Goal: Information Seeking & Learning: Learn about a topic

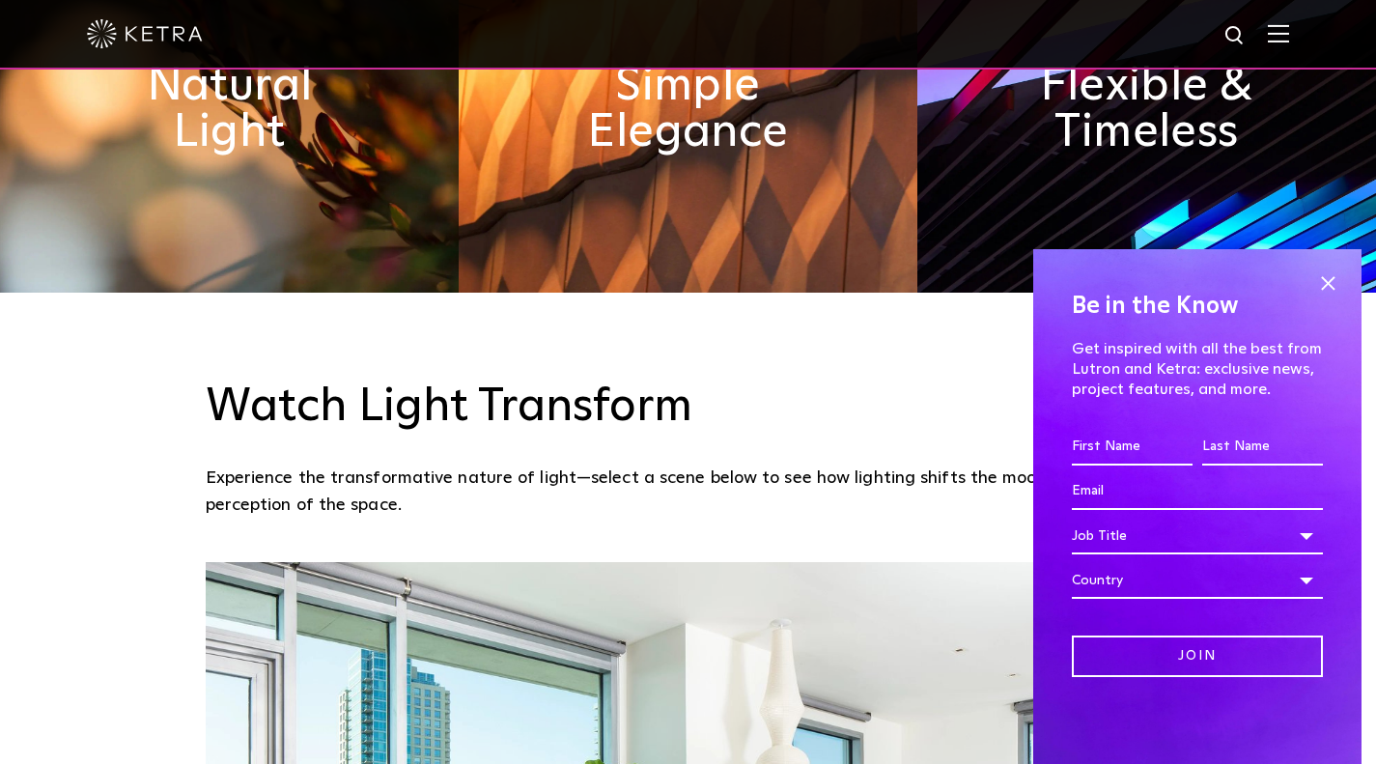
scroll to position [1232, 0]
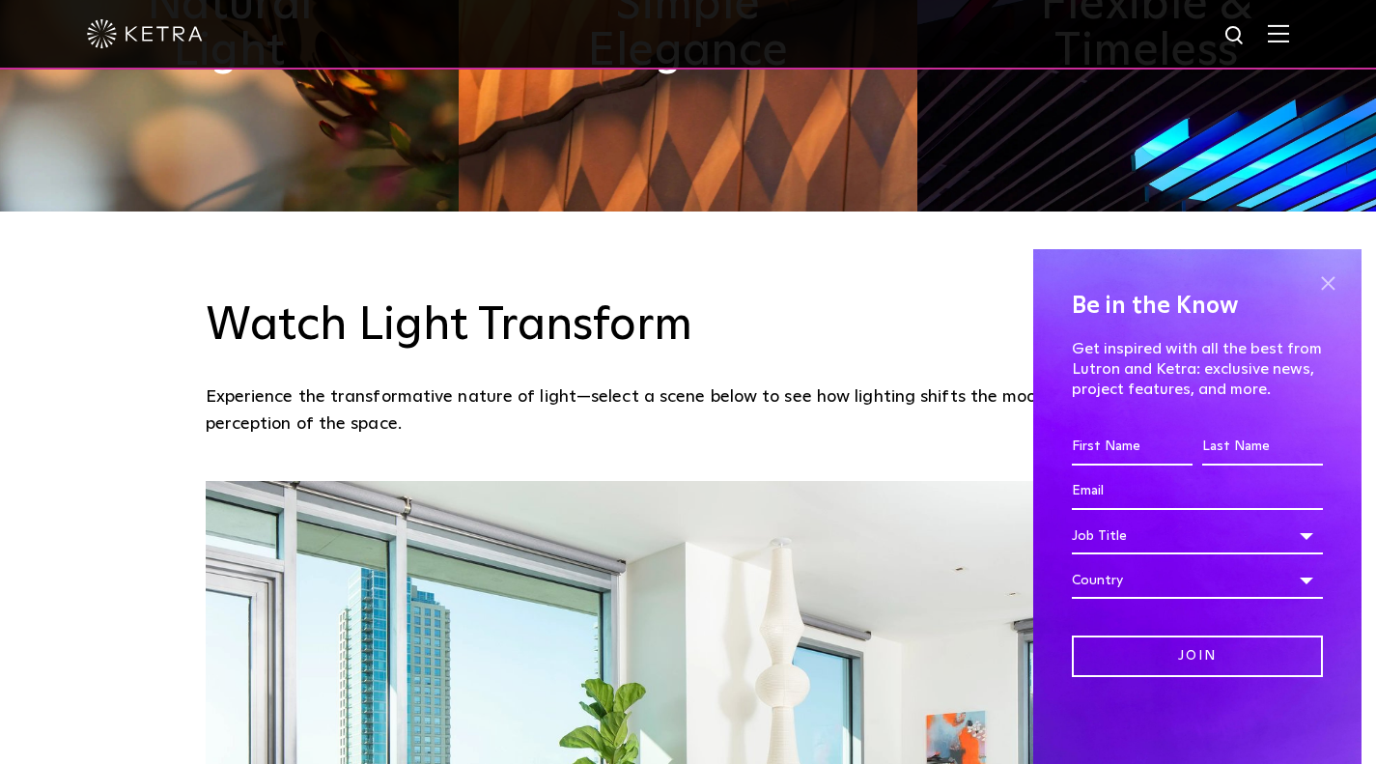
click at [1332, 280] on span at bounding box center [1327, 282] width 29 height 29
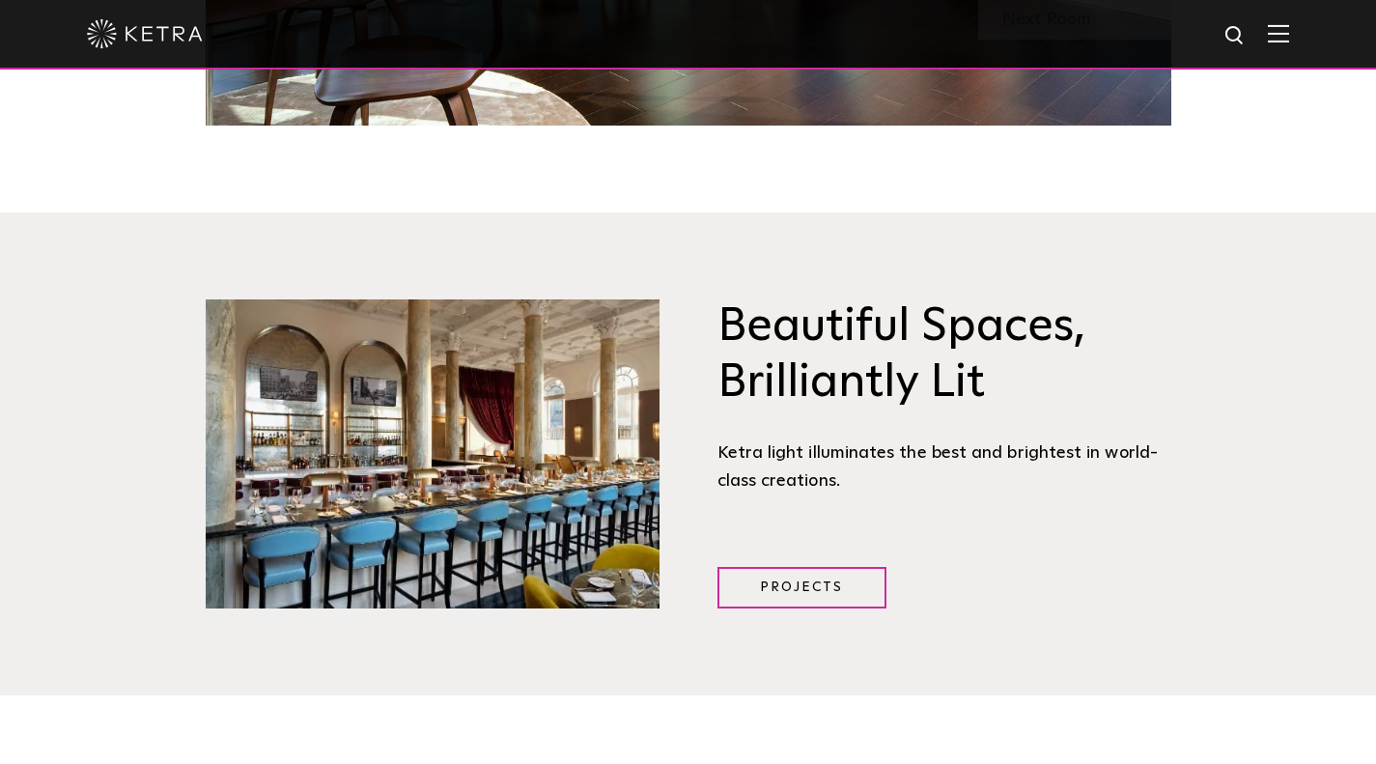
scroll to position [0, 0]
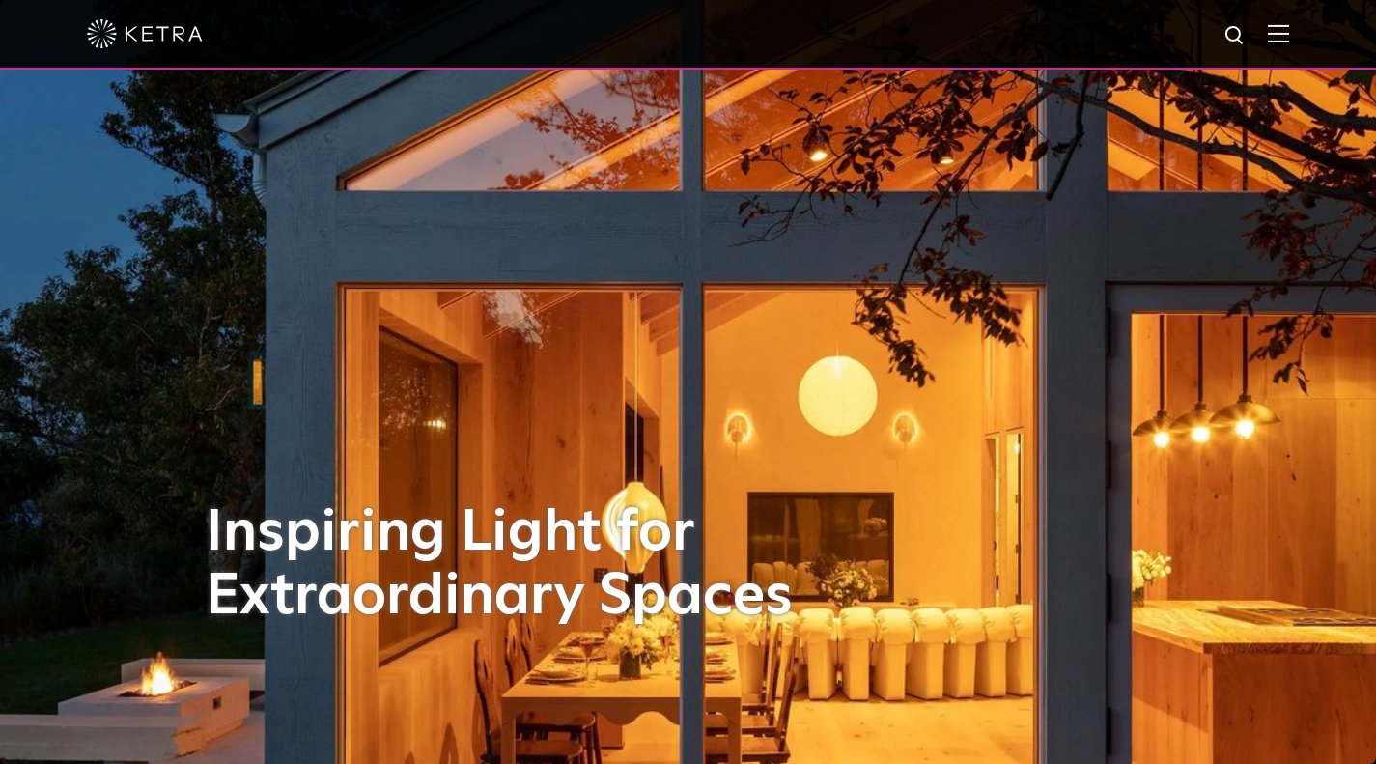
click at [1289, 37] on img at bounding box center [1278, 33] width 21 height 18
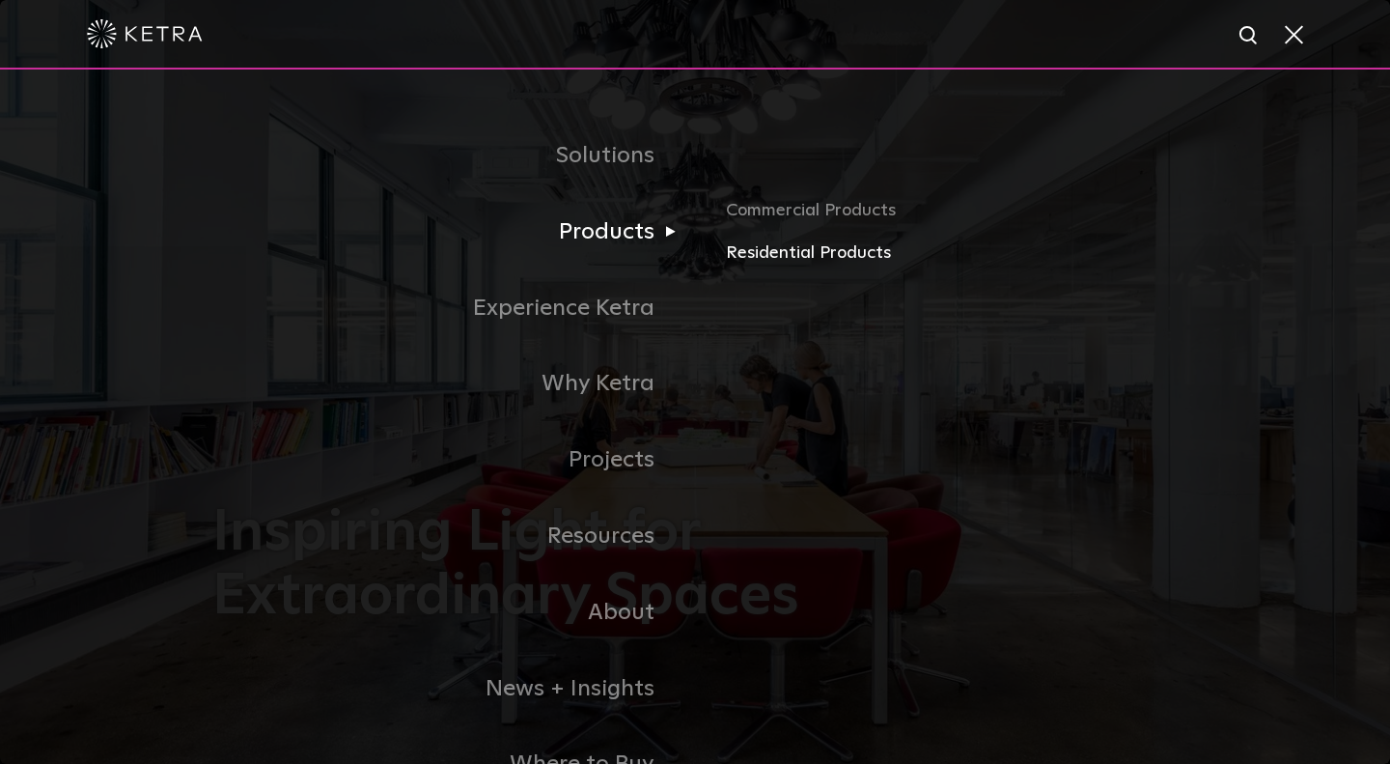
click at [758, 259] on link "Residential Products" at bounding box center [952, 253] width 452 height 28
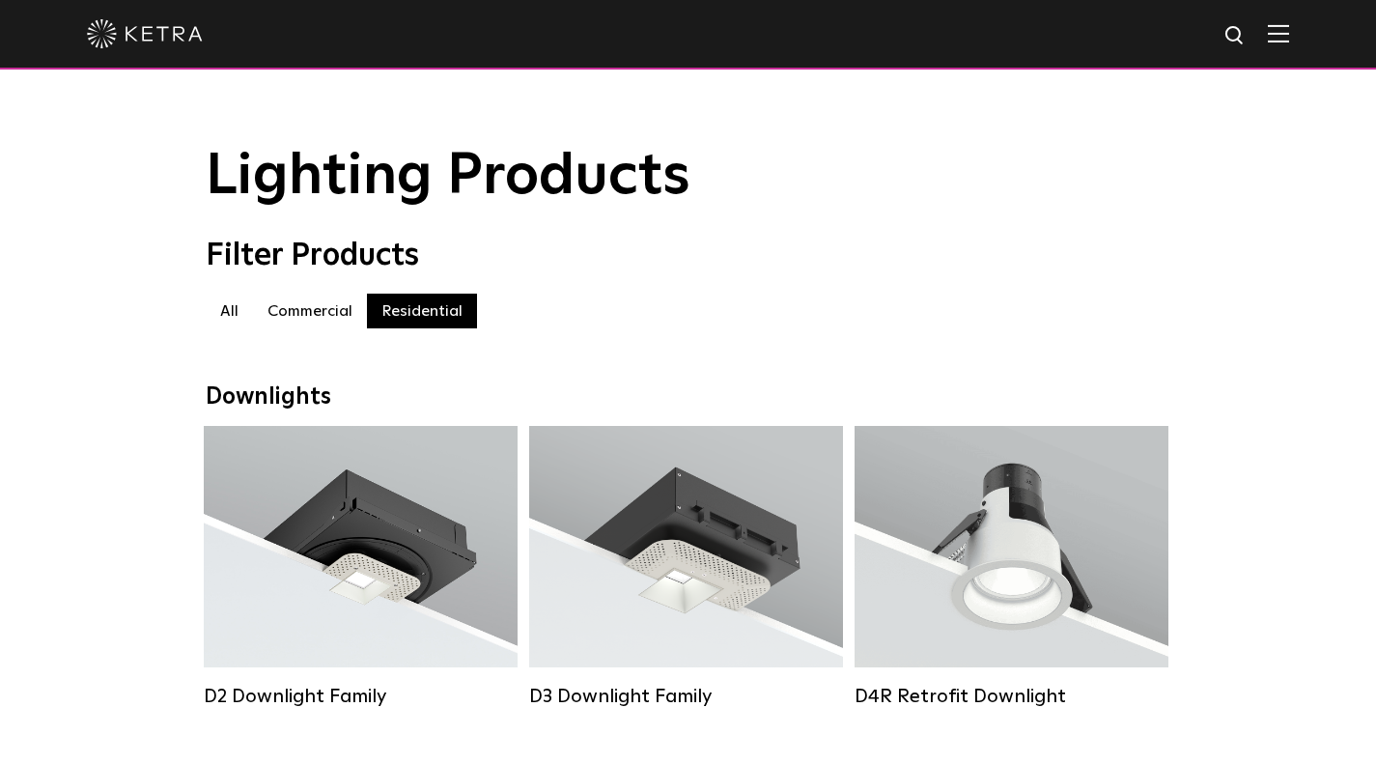
click at [1242, 33] on img at bounding box center [1235, 36] width 24 height 24
type input "circular pendant"
click at [1174, 21] on button "Search" at bounding box center [1188, 35] width 29 height 29
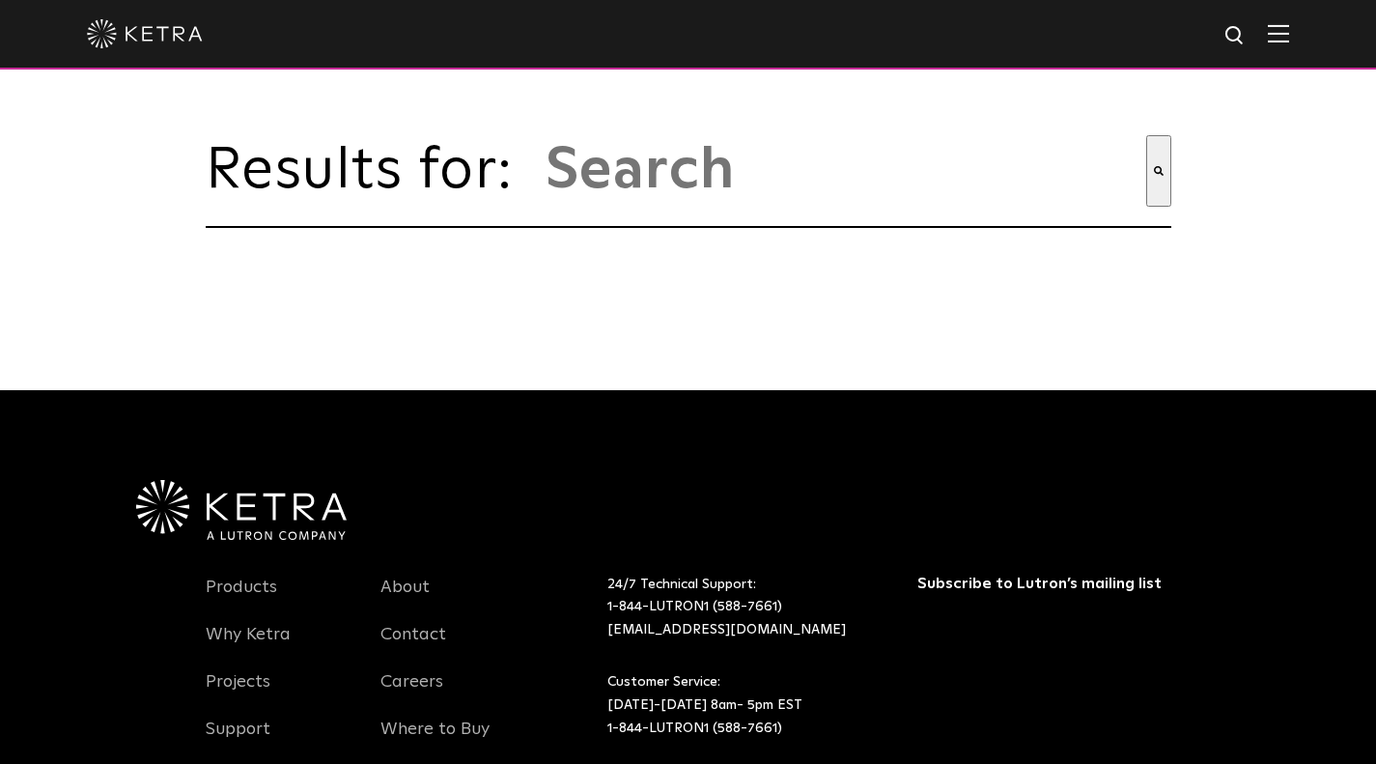
type input "circular pendant"
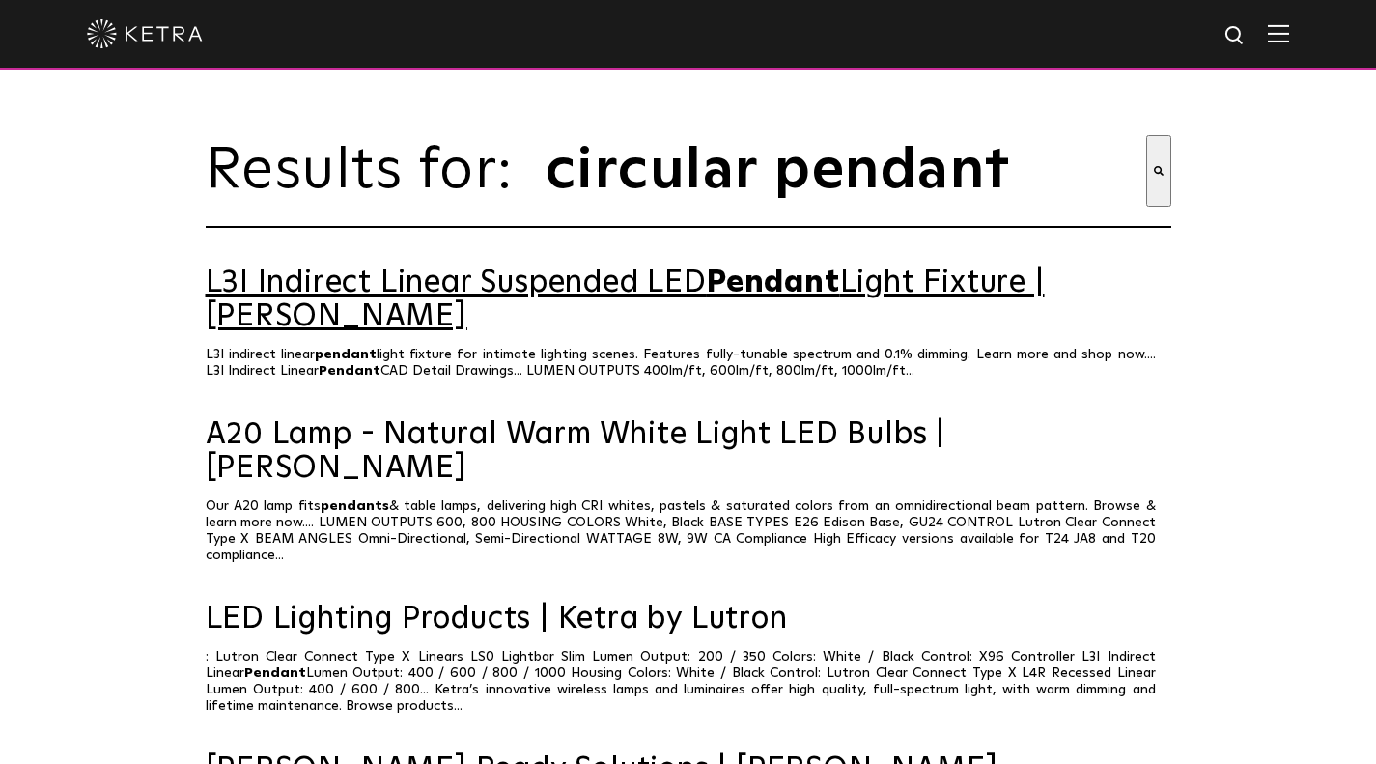
click at [590, 310] on link "L3I Indirect Linear Suspended LED Pendant Light Fixture | Ketra" at bounding box center [688, 300] width 965 height 68
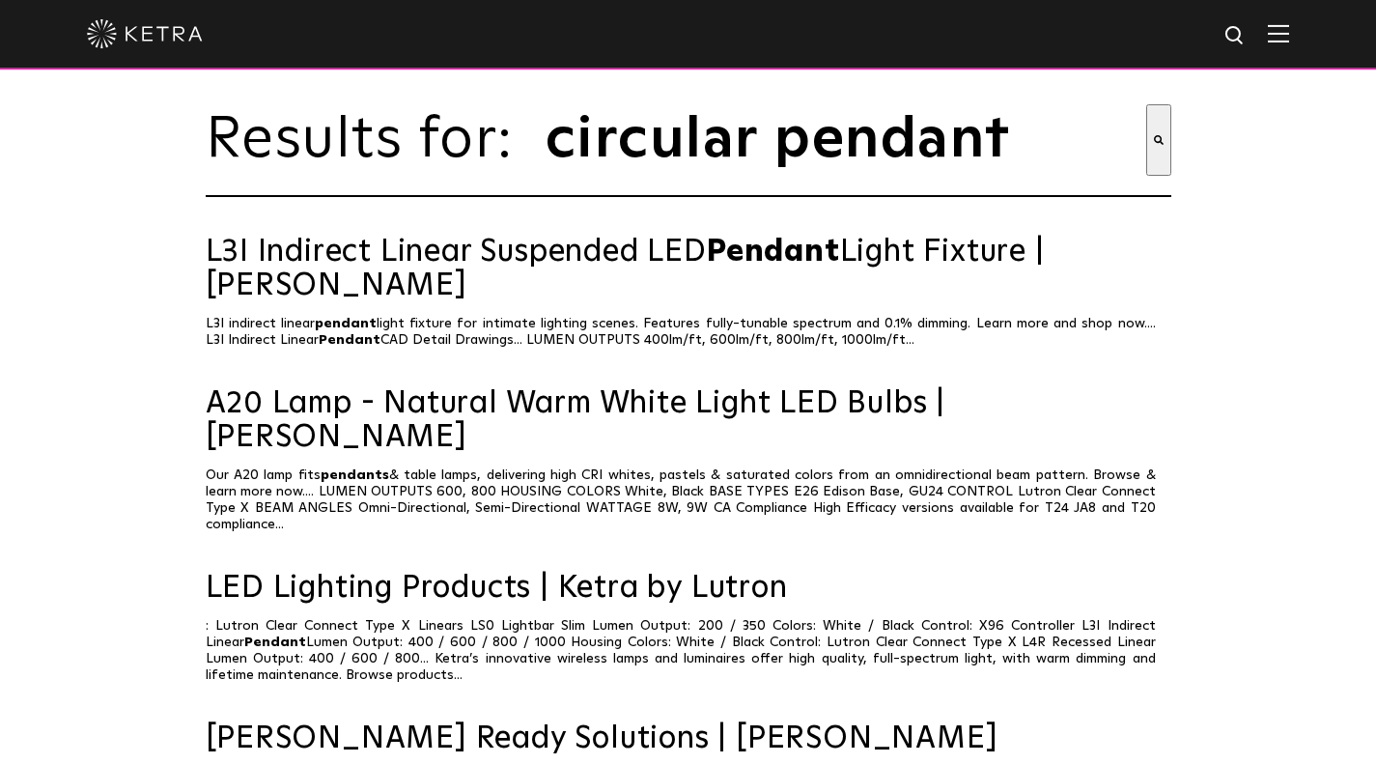
scroll to position [69, 0]
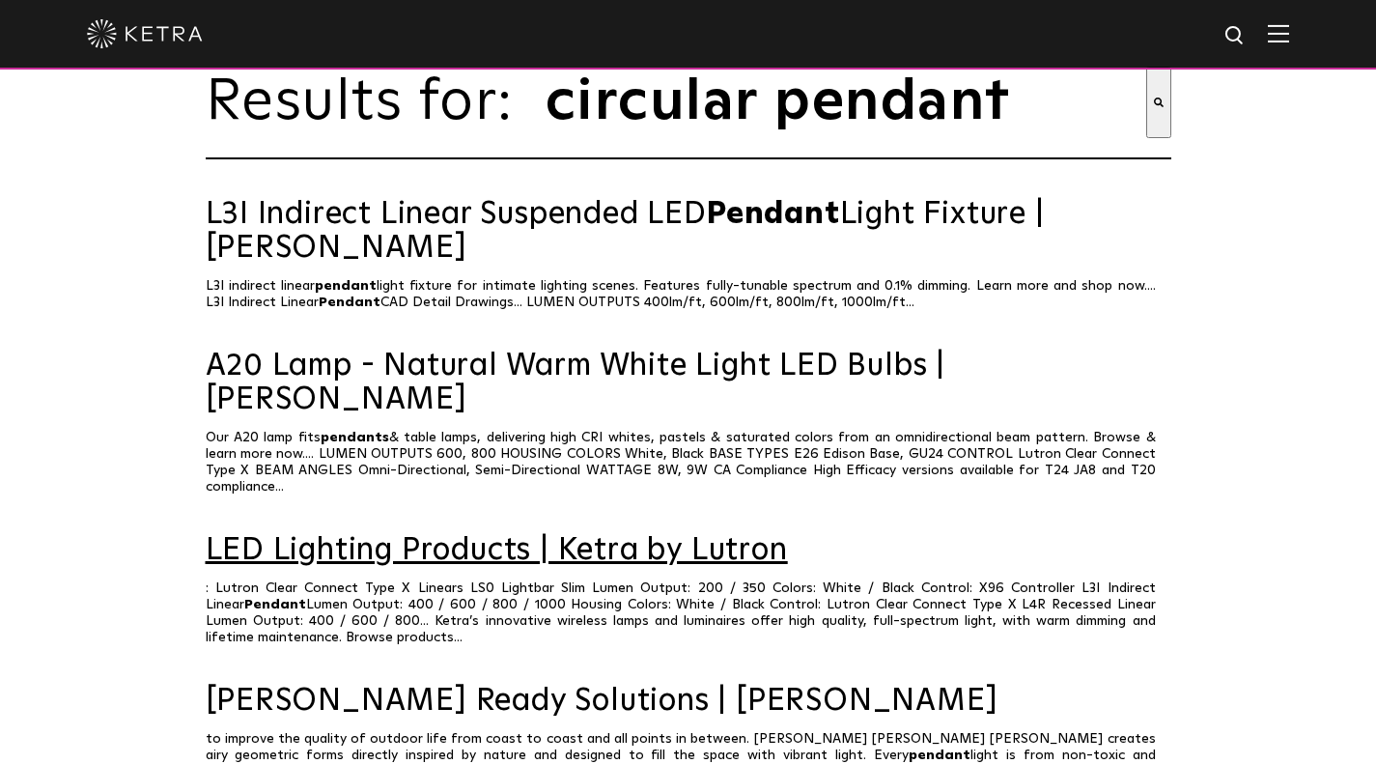
click at [669, 534] on link "LED Lighting Products | Ketra by Lutron" at bounding box center [688, 551] width 965 height 34
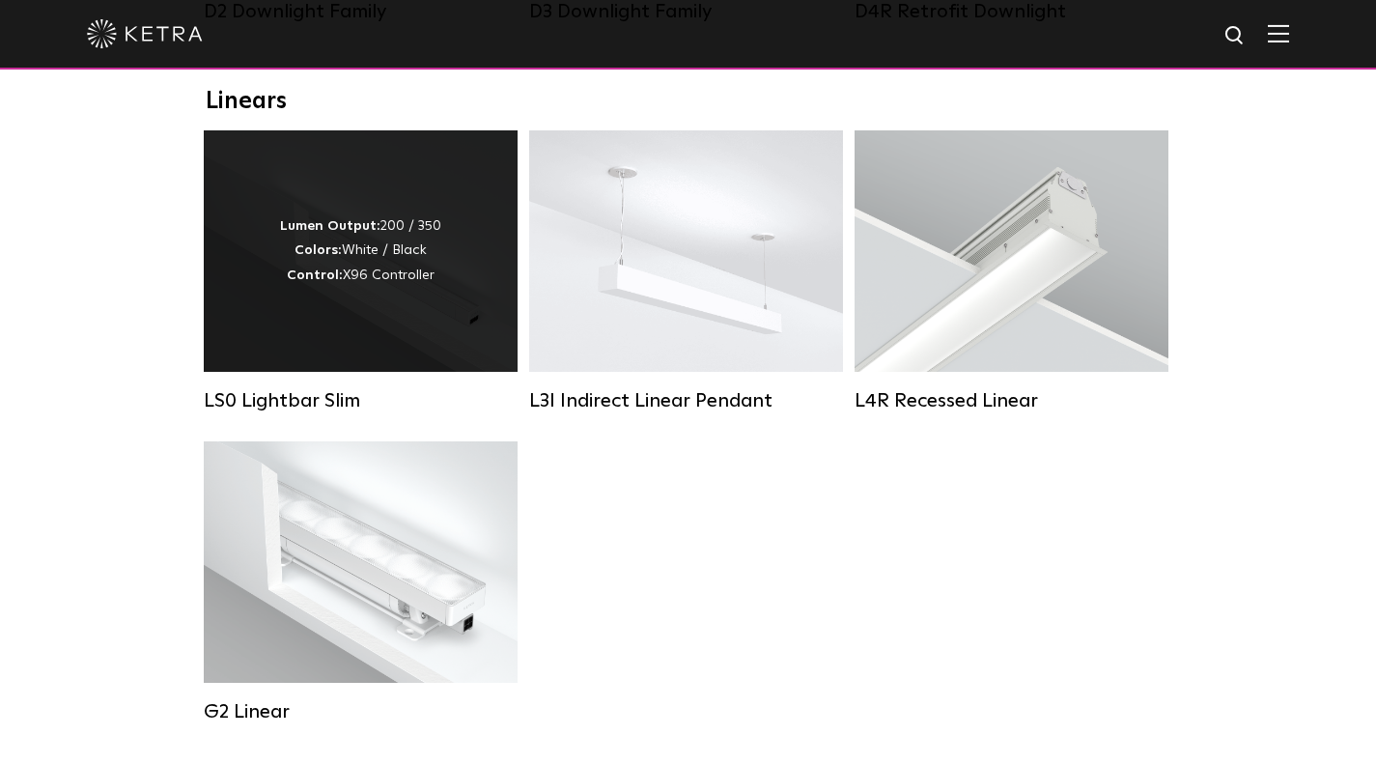
scroll to position [797, 0]
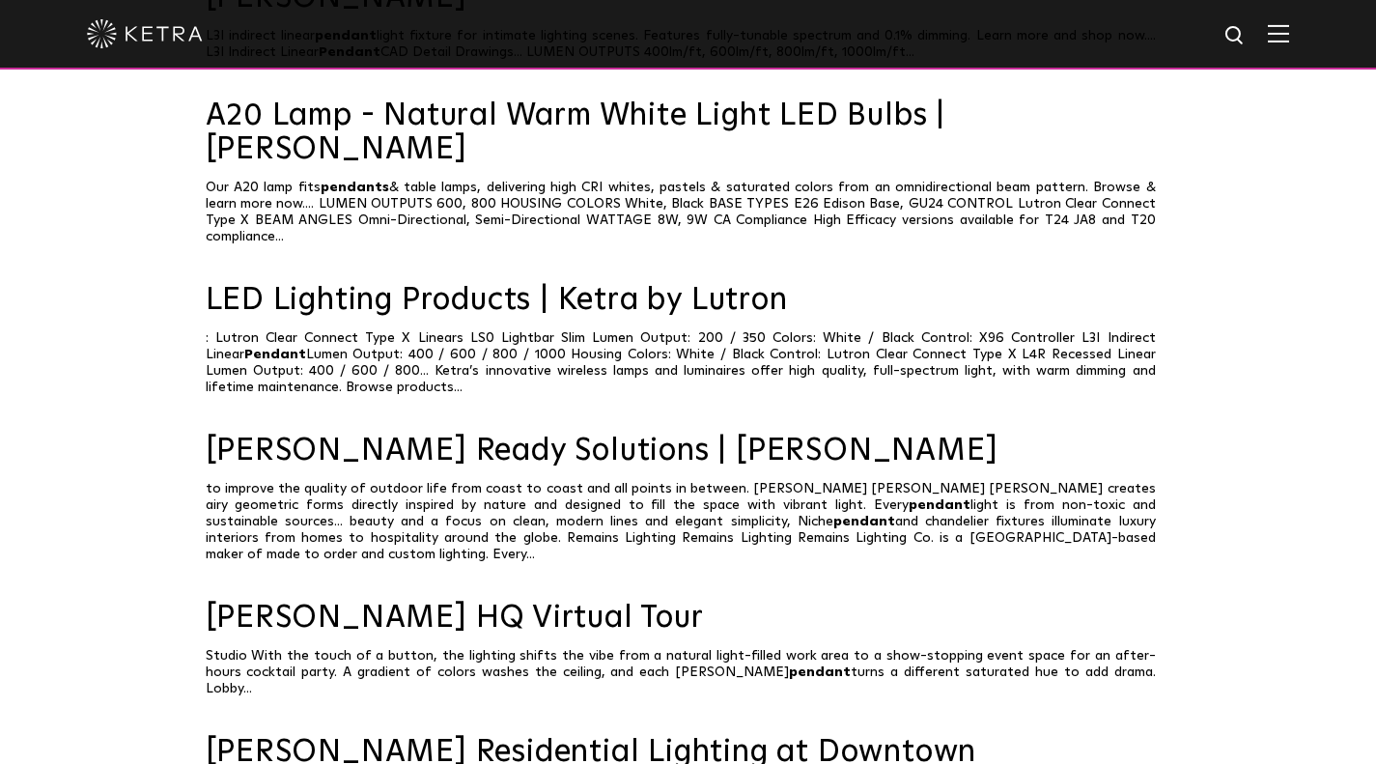
scroll to position [332, 0]
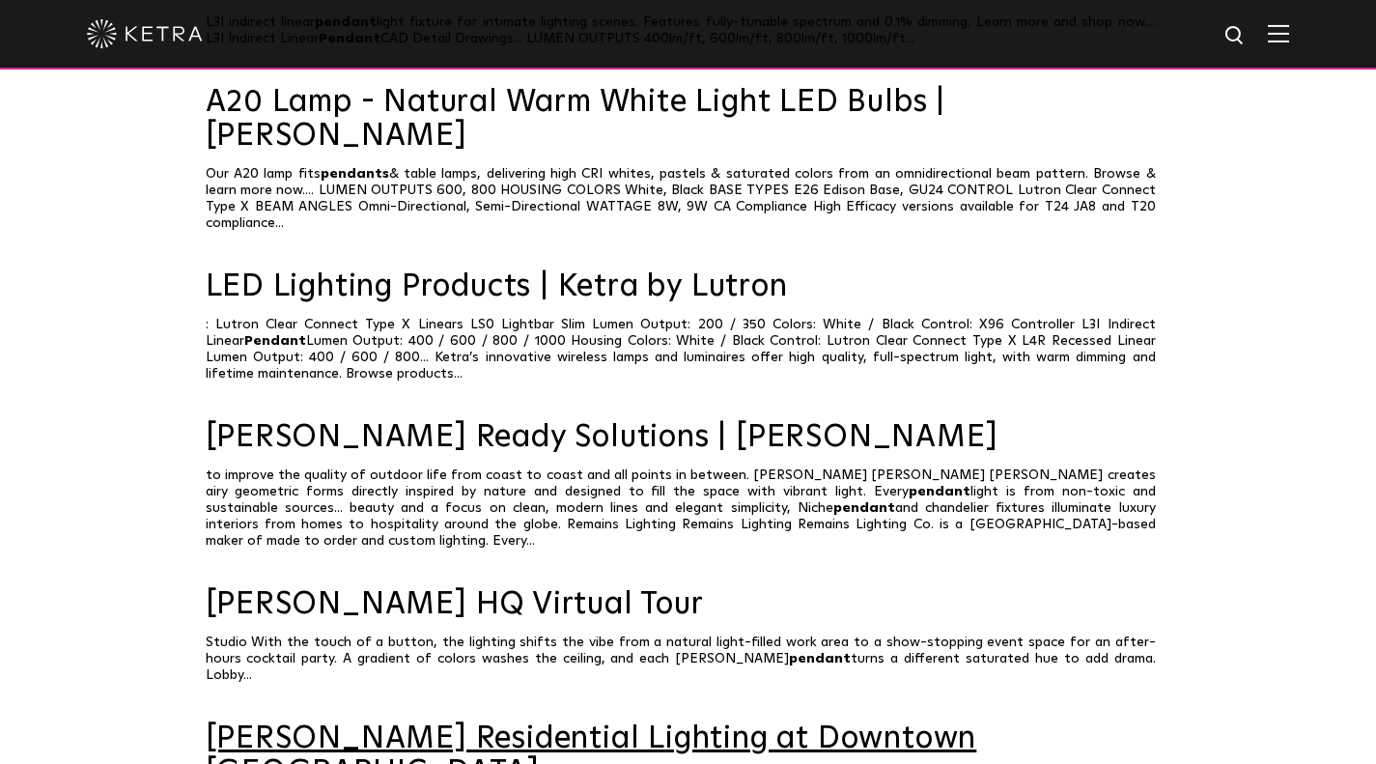
click at [828, 722] on link "[PERSON_NAME] Residential Lighting at Downtown [GEOGRAPHIC_DATA]" at bounding box center [688, 756] width 965 height 68
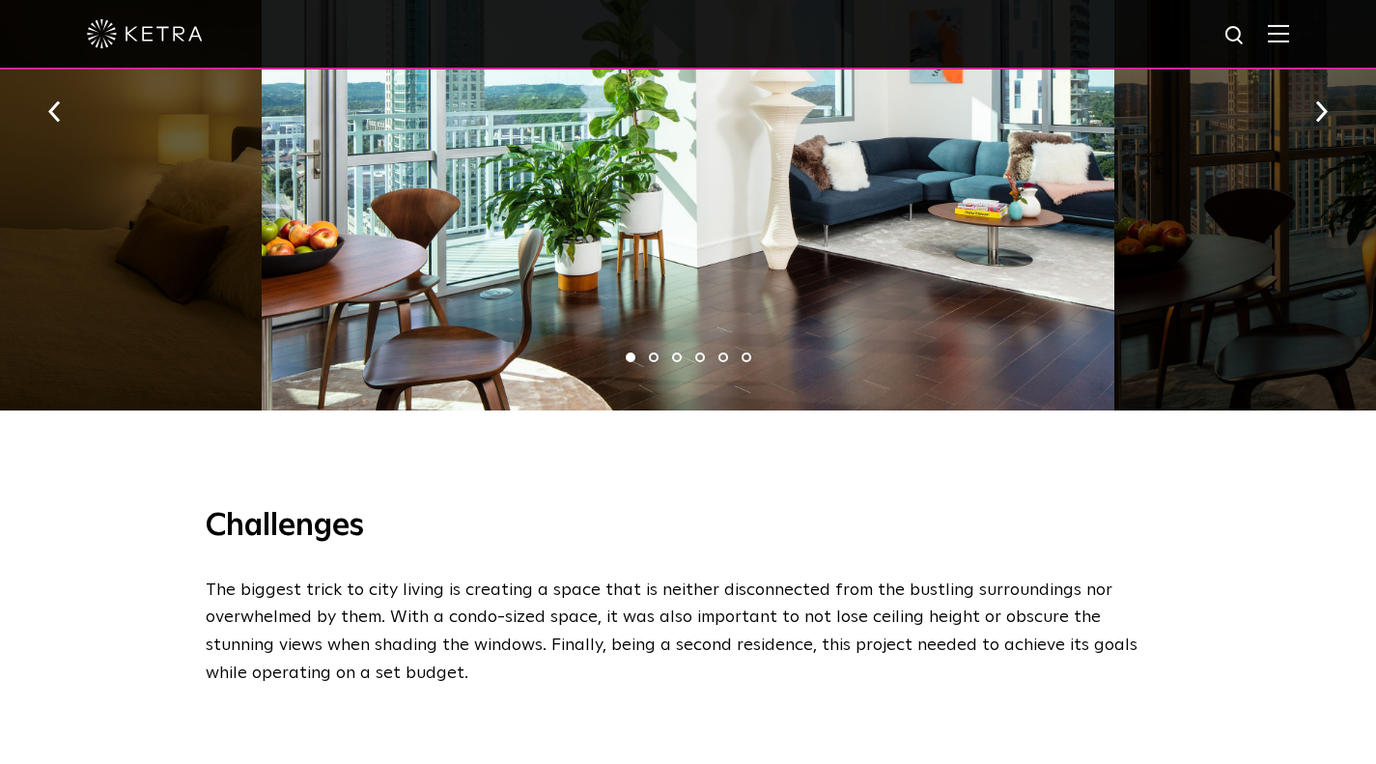
scroll to position [1615, 0]
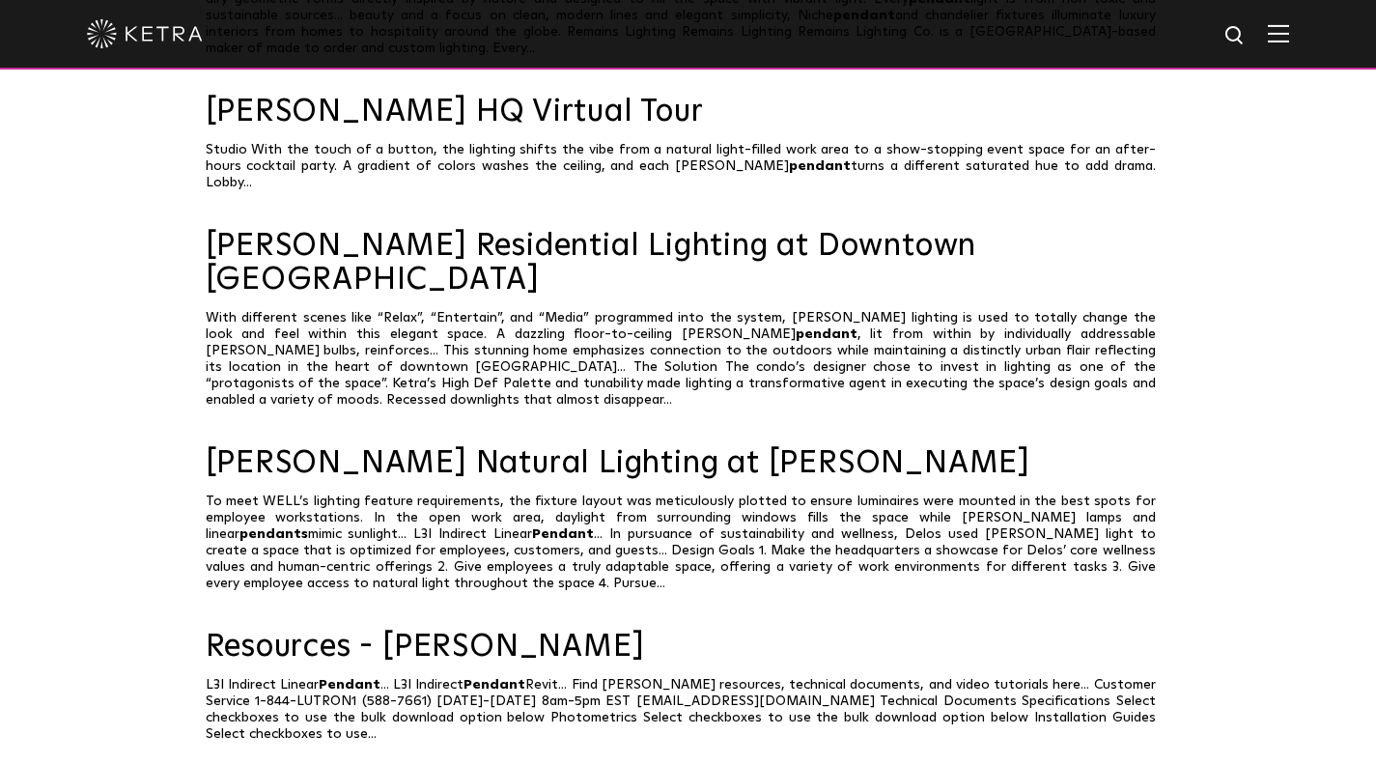
scroll to position [825, 0]
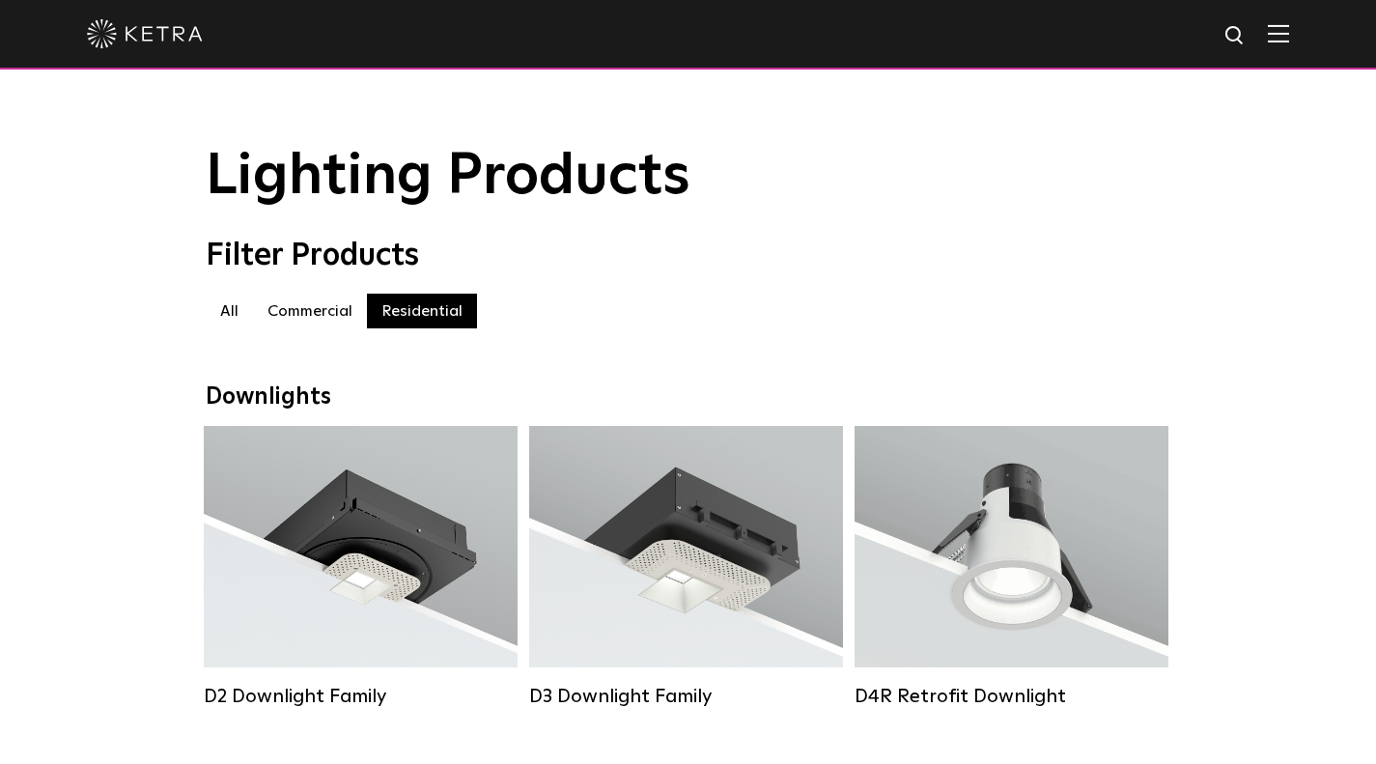
click at [1247, 40] on img at bounding box center [1235, 36] width 24 height 24
click at [317, 327] on label "Commercial" at bounding box center [310, 310] width 114 height 35
click at [1247, 32] on img at bounding box center [1235, 36] width 24 height 24
